Goal: Communication & Community: Answer question/provide support

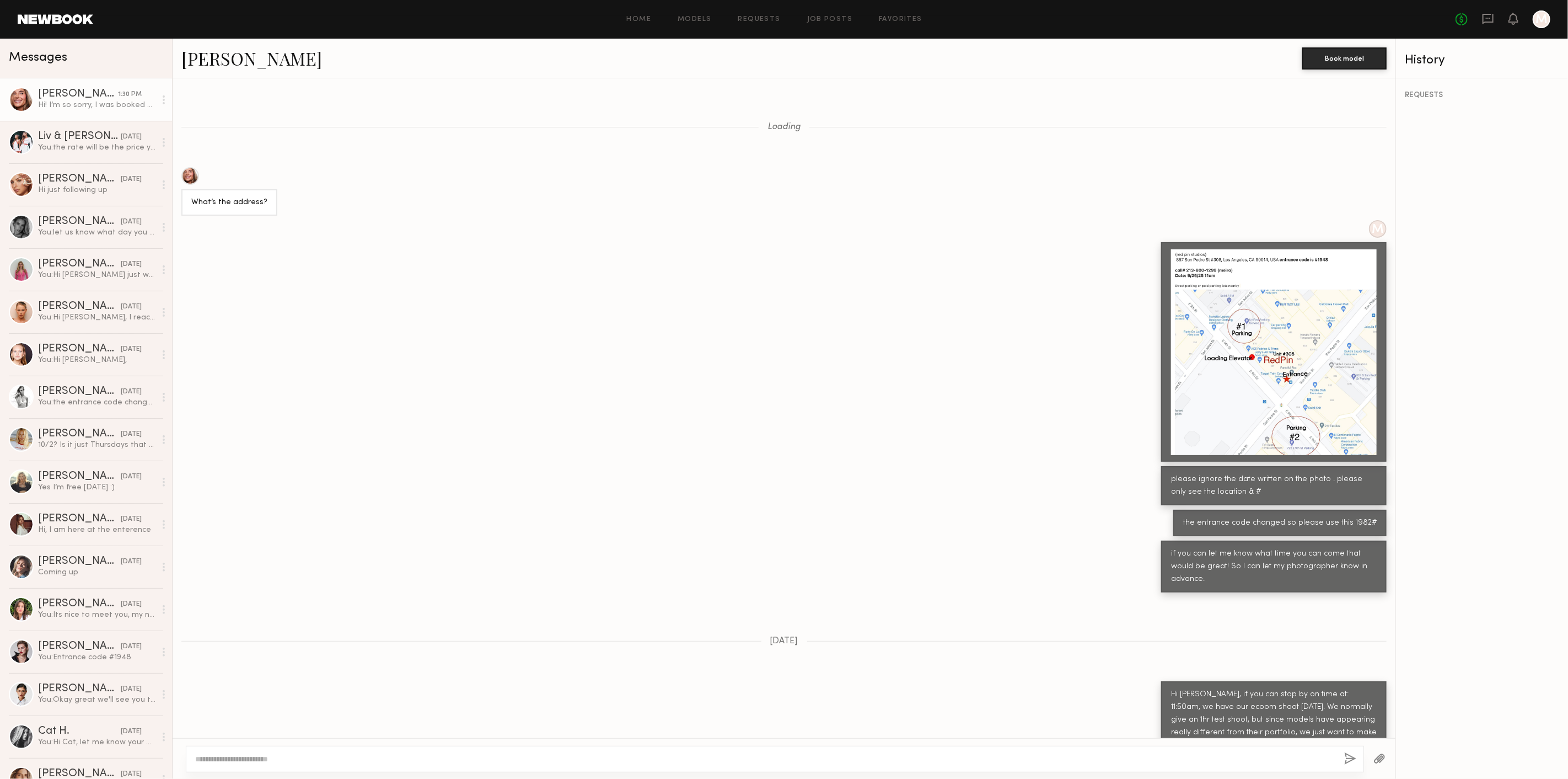
scroll to position [395, 0]
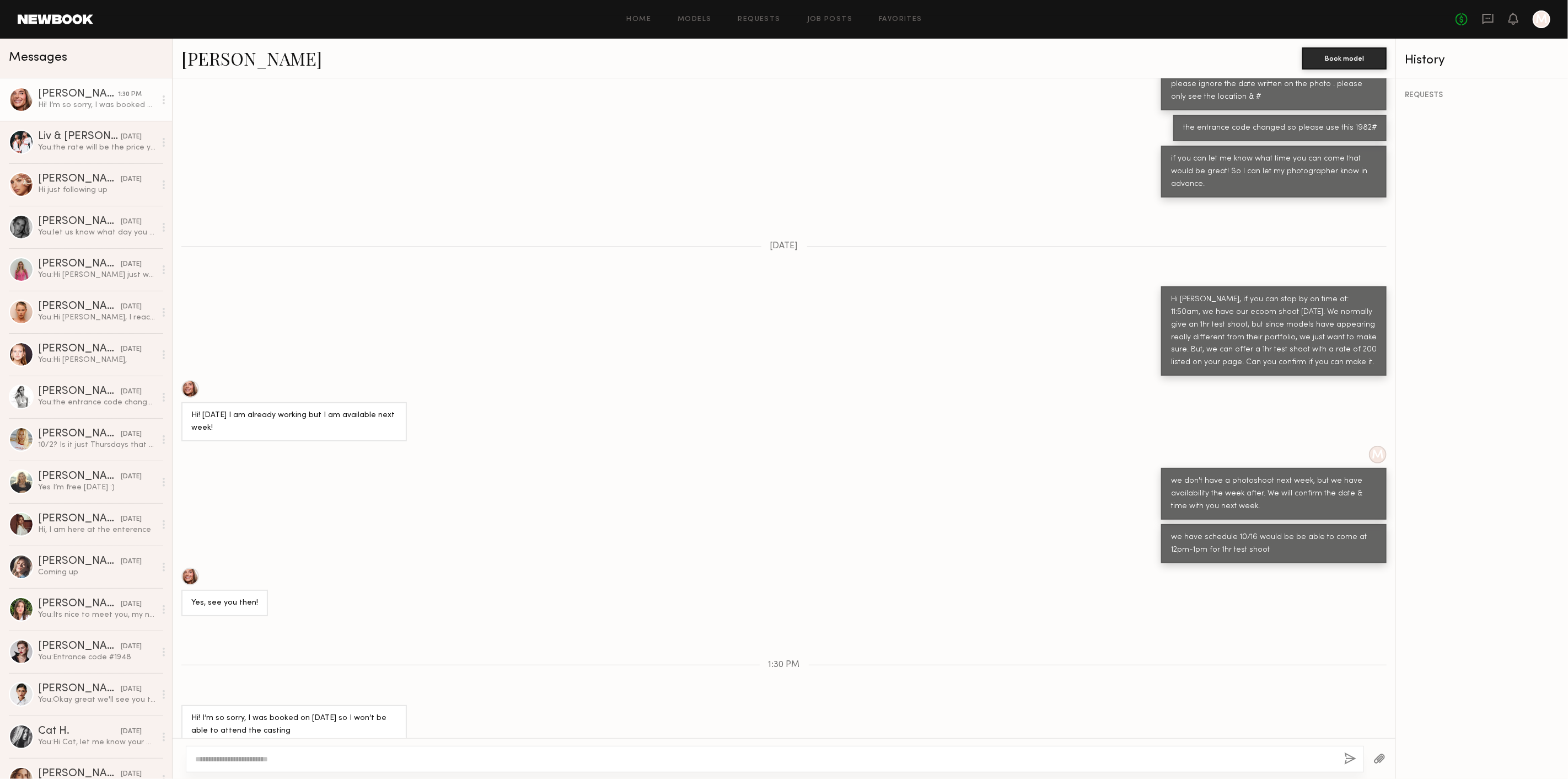
click at [337, 747] on div at bounding box center [775, 759] width 1178 height 26
click at [334, 756] on textarea at bounding box center [765, 759] width 1140 height 11
type textarea "*"
type textarea "**********"
click at [1348, 758] on button "button" at bounding box center [1351, 759] width 12 height 14
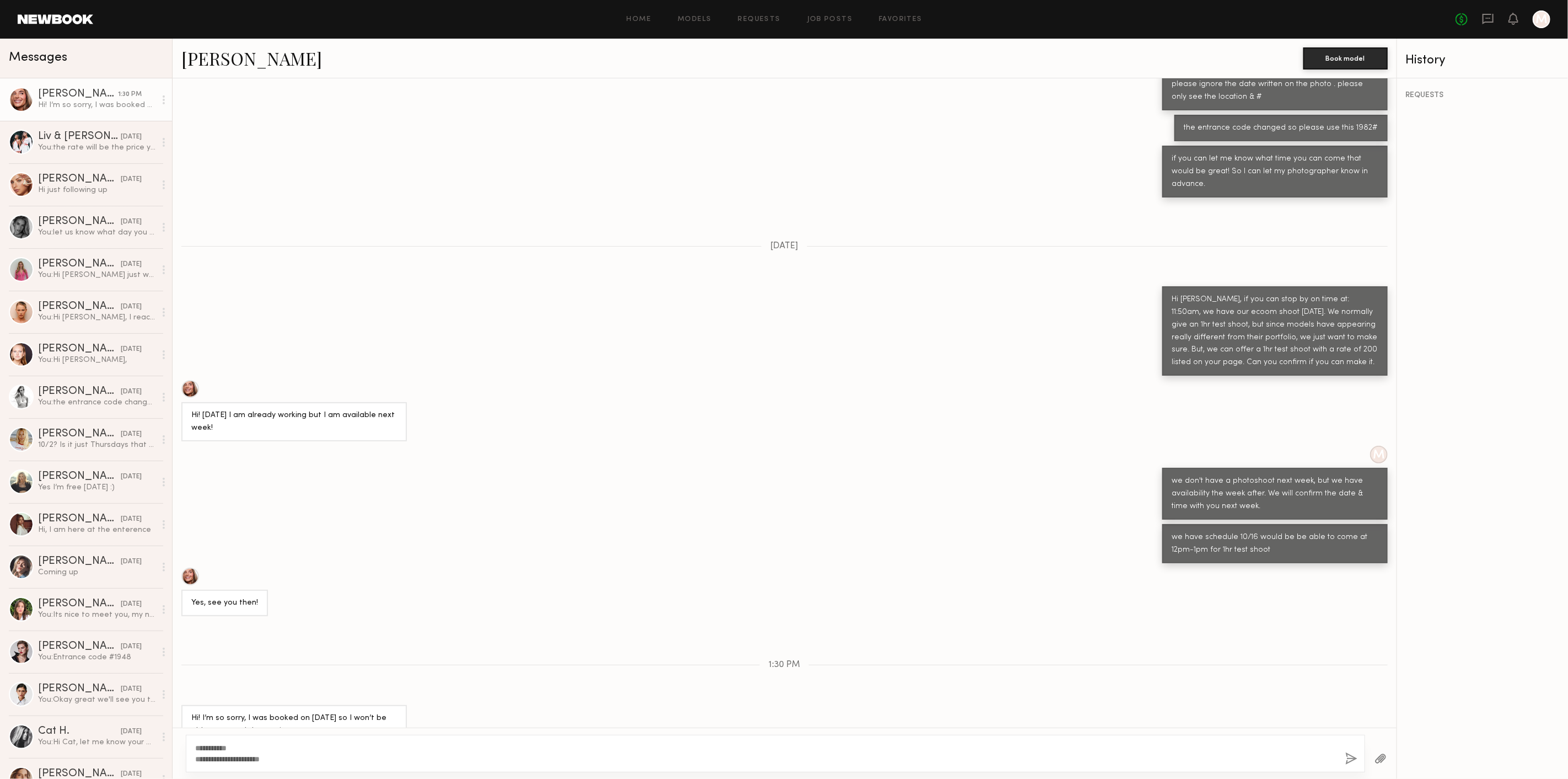
scroll to position [523, 0]
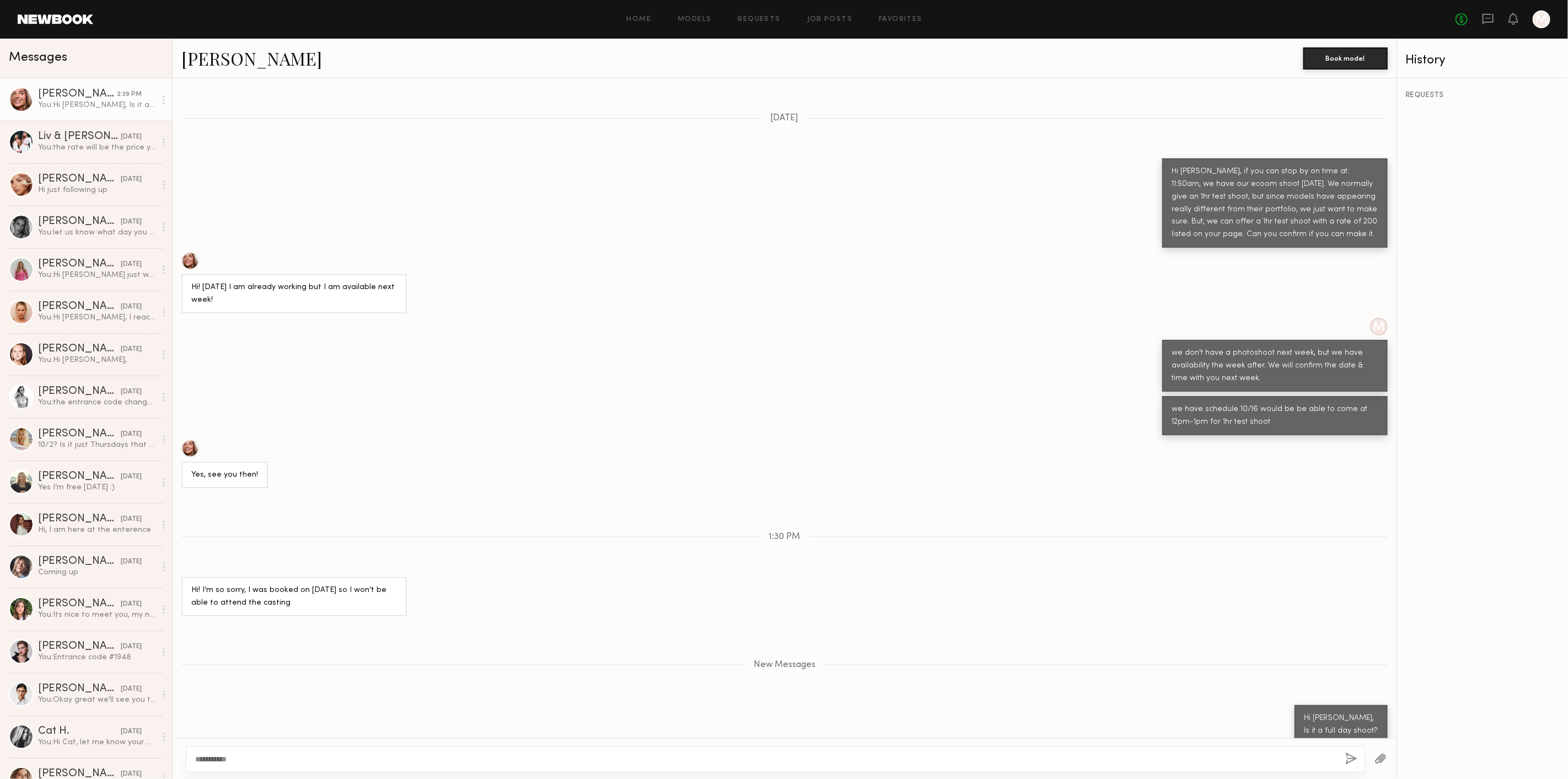
click at [215, 55] on link "[PERSON_NAME]" at bounding box center [251, 58] width 141 height 24
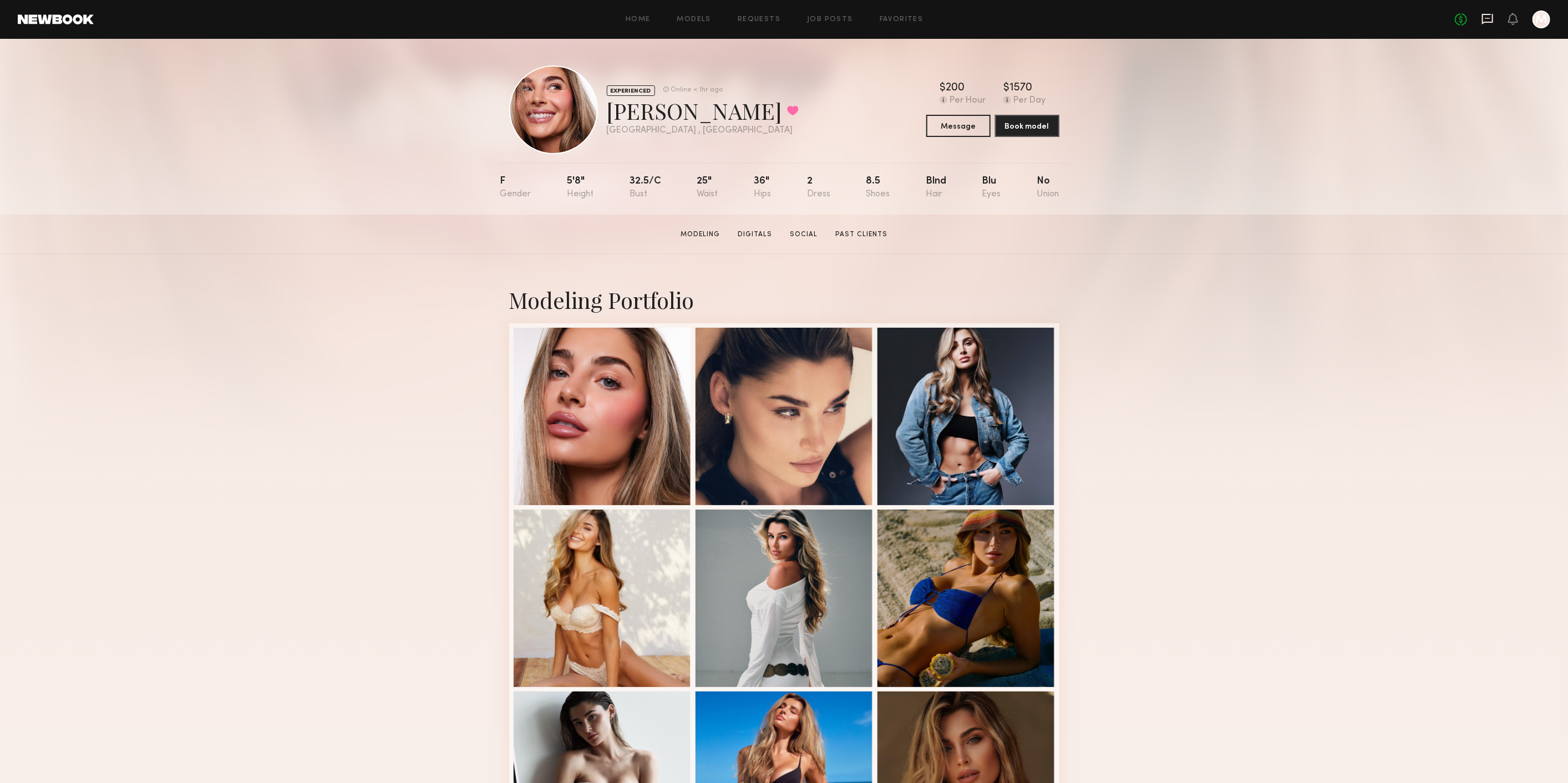
click at [1487, 21] on icon at bounding box center [1487, 19] width 12 height 12
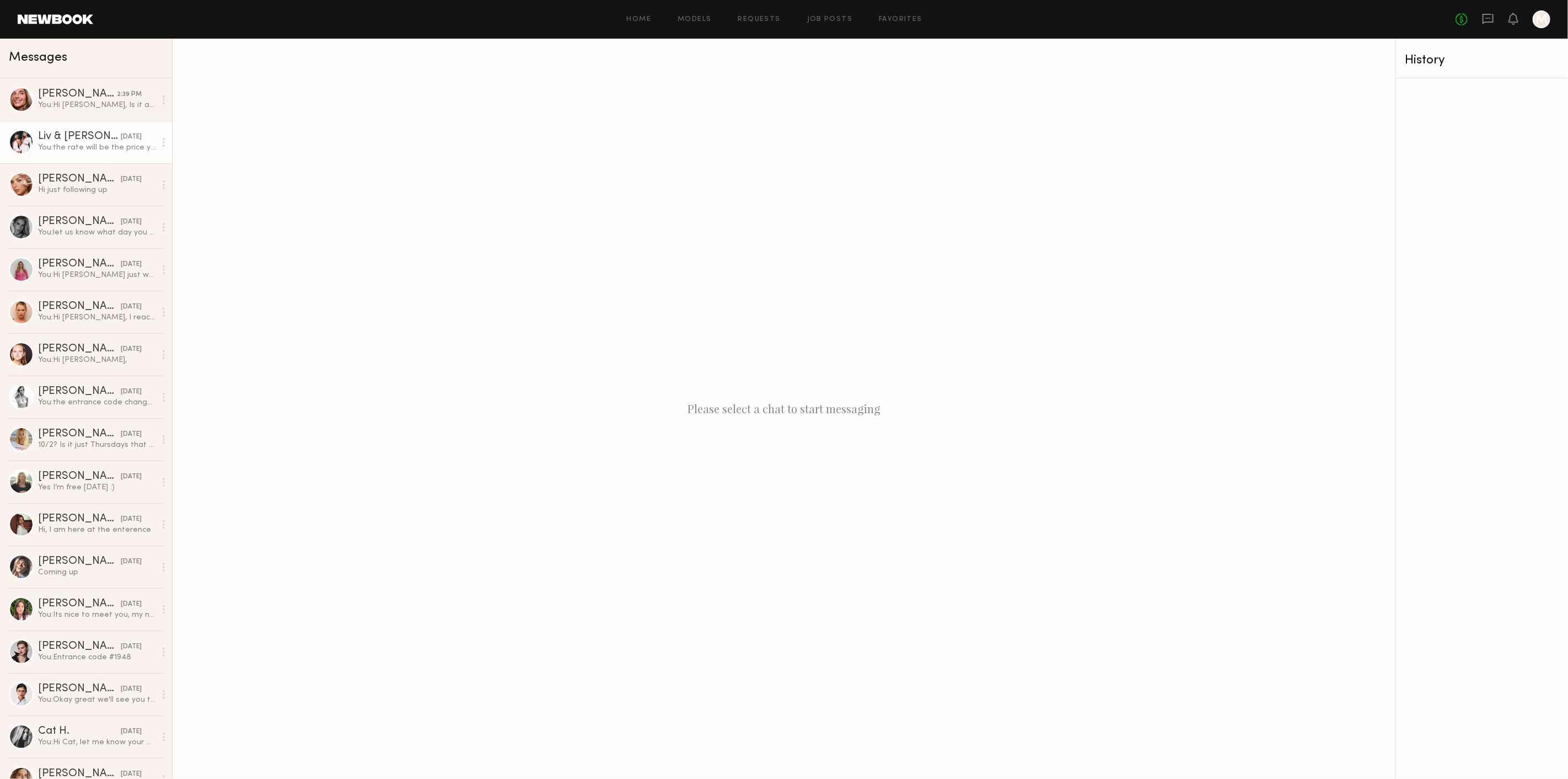
click at [102, 147] on div "You: the rate will be the price you have mentioned for that hr" at bounding box center [96, 147] width 117 height 10
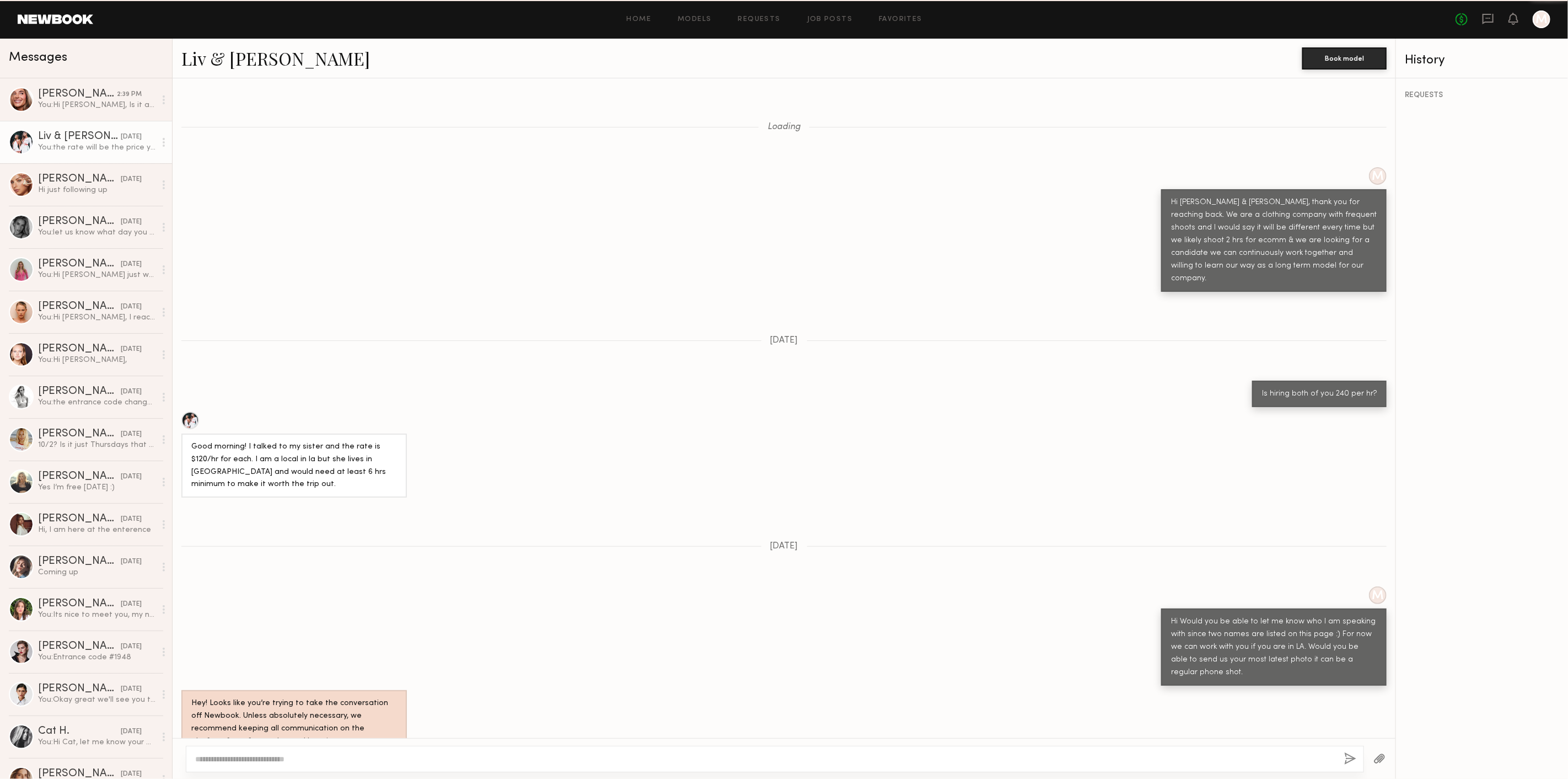
scroll to position [823, 0]
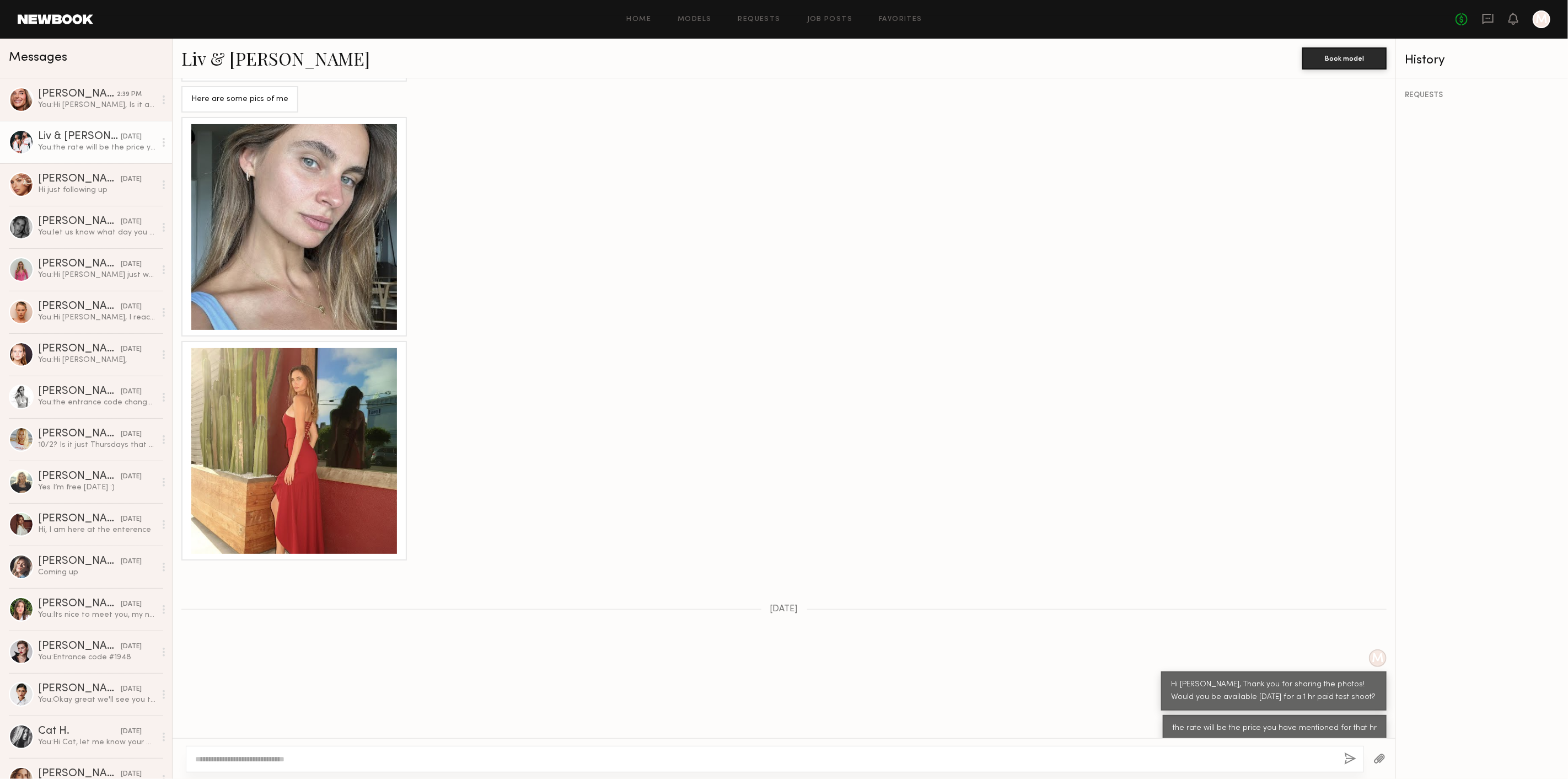
click at [398, 757] on textarea at bounding box center [765, 759] width 1140 height 11
